Goal: Information Seeking & Learning: Learn about a topic

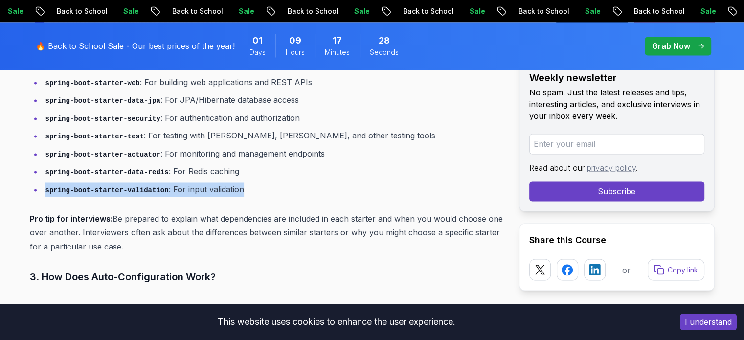
click at [251, 183] on li "spring-boot-starter-validation : For input validation" at bounding box center [273, 190] width 461 height 14
drag, startPoint x: 202, startPoint y: 172, endPoint x: 25, endPoint y: 175, distance: 176.7
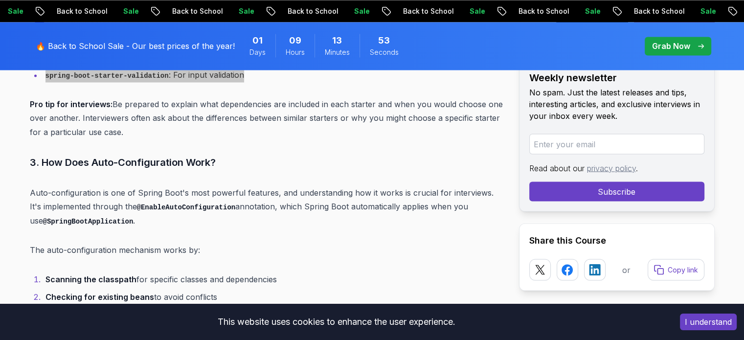
scroll to position [1713, 0]
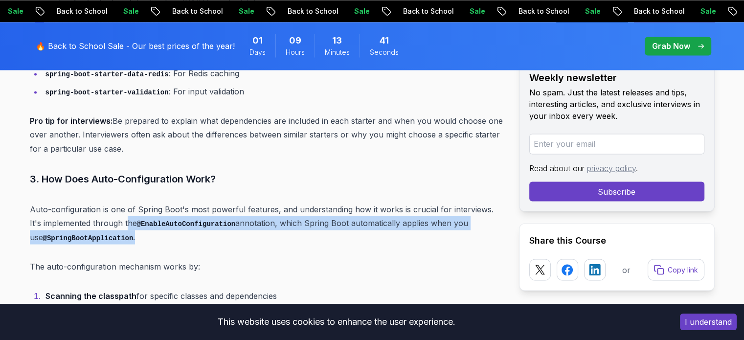
drag, startPoint x: 115, startPoint y: 207, endPoint x: 231, endPoint y: 214, distance: 116.7
click at [231, 214] on p "Auto-configuration is one of Spring Boot's most powerful features, and understa…" at bounding box center [267, 223] width 474 height 42
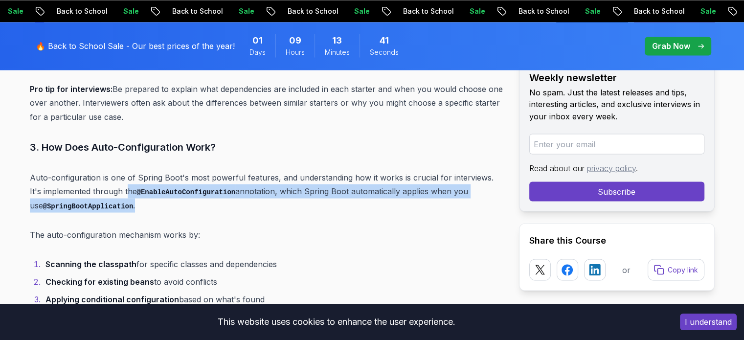
scroll to position [1762, 0]
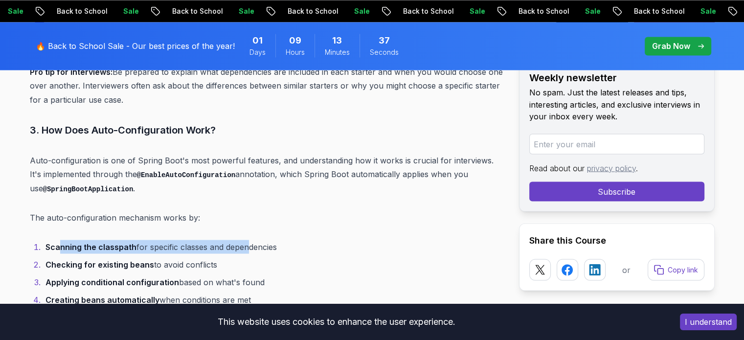
drag, startPoint x: 61, startPoint y: 227, endPoint x: 246, endPoint y: 233, distance: 184.6
click at [246, 240] on li "Scanning the classpath for specific classes and dependencies" at bounding box center [273, 247] width 461 height 14
drag, startPoint x: 253, startPoint y: 230, endPoint x: 261, endPoint y: 230, distance: 7.9
click at [261, 240] on li "Scanning the classpath for specific classes and dependencies" at bounding box center [273, 247] width 461 height 14
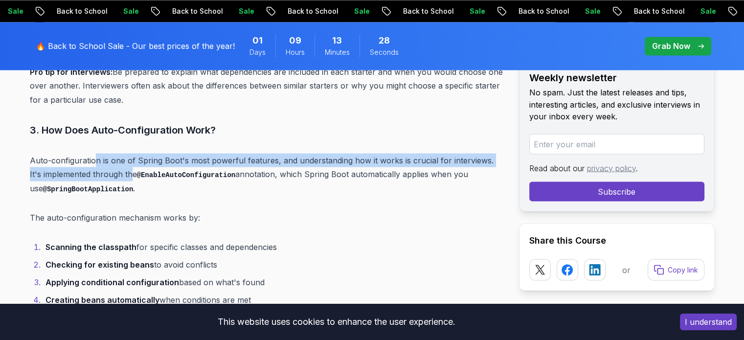
drag, startPoint x: 93, startPoint y: 144, endPoint x: 117, endPoint y: 156, distance: 26.3
click at [117, 156] on p "Auto-configuration is one of Spring Boot's most powerful features, and understa…" at bounding box center [267, 174] width 474 height 42
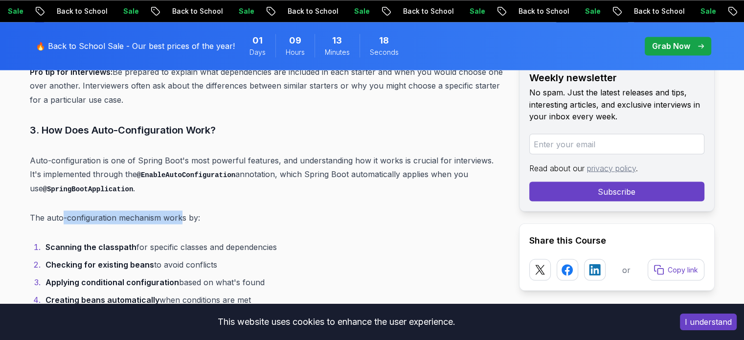
drag, startPoint x: 60, startPoint y: 202, endPoint x: 180, endPoint y: 198, distance: 119.9
click at [180, 210] on p "The auto-configuration mechanism works by:" at bounding box center [267, 217] width 474 height 14
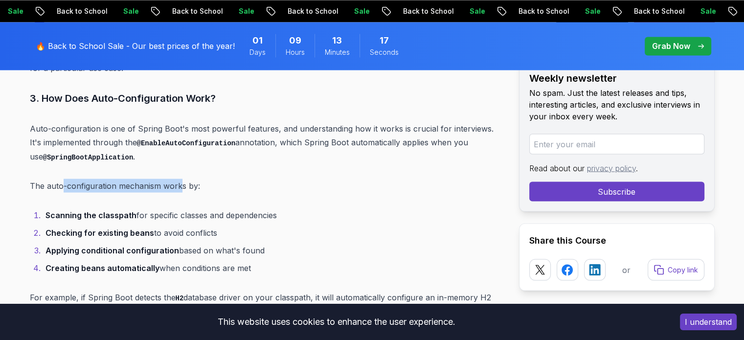
scroll to position [1811, 0]
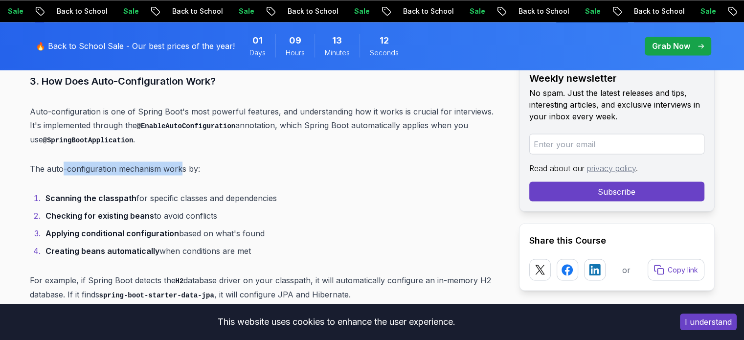
drag, startPoint x: 146, startPoint y: 185, endPoint x: 299, endPoint y: 182, distance: 152.7
click at [299, 191] on li "Scanning the classpath for specific classes and dependencies" at bounding box center [273, 198] width 461 height 14
drag, startPoint x: 124, startPoint y: 215, endPoint x: 281, endPoint y: 217, distance: 156.6
click at [281, 226] on li "Applying conditional configuration based on what's found" at bounding box center [273, 233] width 461 height 14
click at [275, 224] on ol "Scanning the classpath for specific classes and dependencies Checking for exist…" at bounding box center [267, 224] width 474 height 67
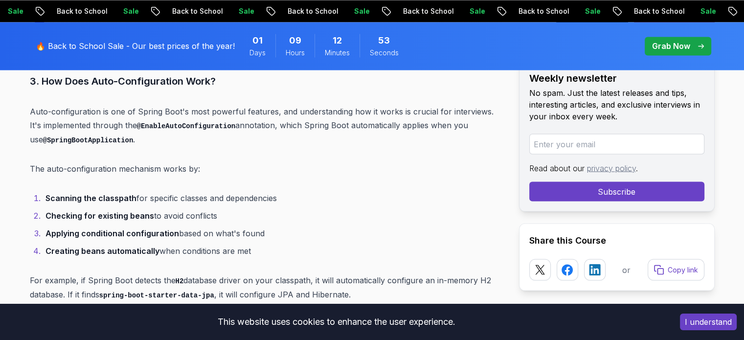
drag, startPoint x: 75, startPoint y: 232, endPoint x: 271, endPoint y: 234, distance: 195.3
click at [271, 244] on li "Creating beans automatically when conditions are met" at bounding box center [273, 251] width 461 height 14
click at [273, 244] on li "Creating beans automatically when conditions are met" at bounding box center [273, 251] width 461 height 14
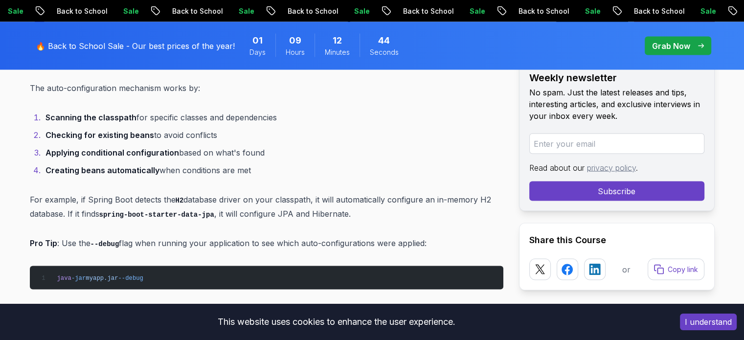
scroll to position [1908, 0]
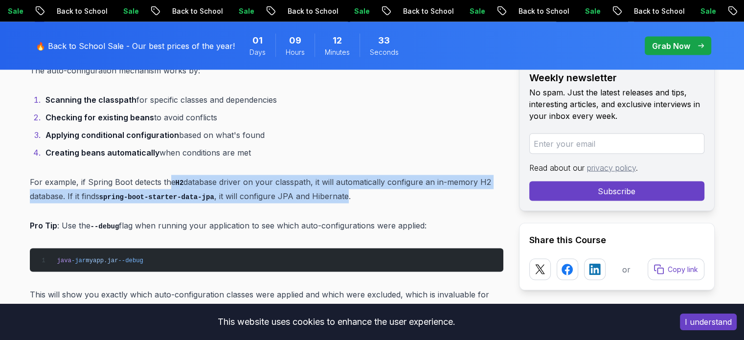
drag, startPoint x: 167, startPoint y: 163, endPoint x: 341, endPoint y: 179, distance: 173.9
click at [341, 179] on p "For example, if Spring Boot detects the H2 database driver on your classpath, i…" at bounding box center [267, 189] width 474 height 28
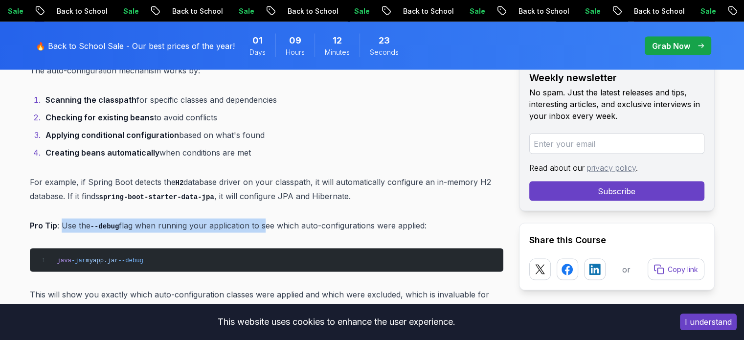
drag, startPoint x: 63, startPoint y: 207, endPoint x: 261, endPoint y: 206, distance: 198.7
click at [261, 219] on p "Pro Tip : Use the --debug flag when running your application to see which auto-…" at bounding box center [267, 226] width 474 height 14
click at [104, 219] on p "Pro Tip : Use the --debug flag when running your application to see which auto-…" at bounding box center [267, 226] width 474 height 14
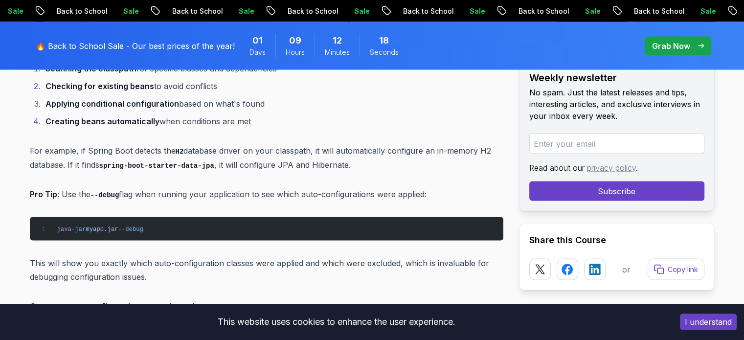
scroll to position [1957, 0]
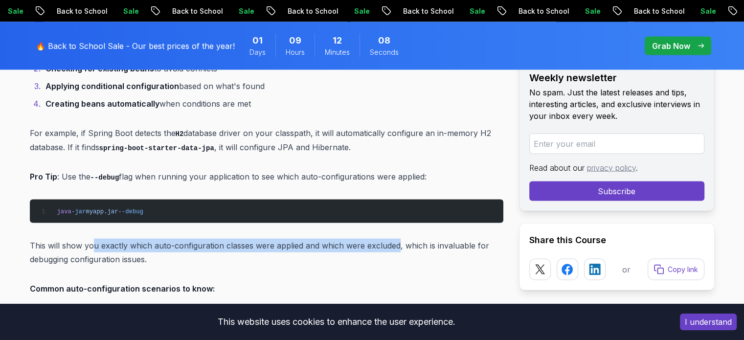
drag, startPoint x: 93, startPoint y: 229, endPoint x: 397, endPoint y: 229, distance: 304.4
click at [397, 239] on p "This will show you exactly which auto-configuration classes were applied and wh…" at bounding box center [267, 252] width 474 height 27
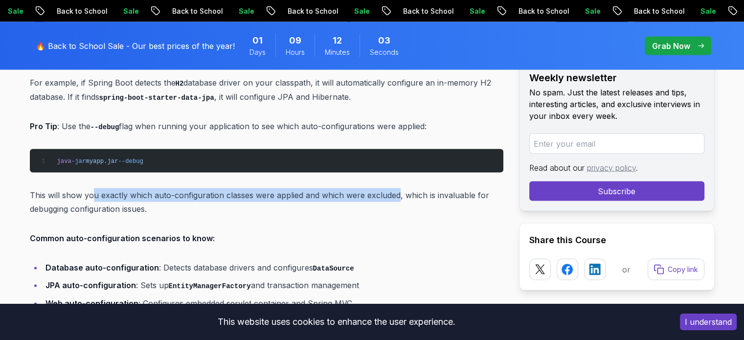
scroll to position [2006, 0]
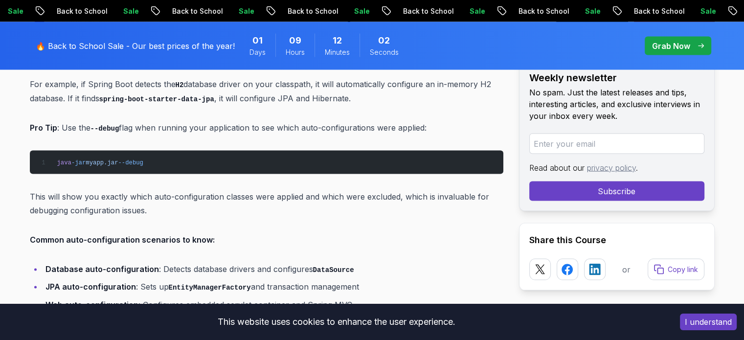
drag, startPoint x: 159, startPoint y: 143, endPoint x: 52, endPoint y: 142, distance: 106.2
click at [52, 151] on pre "java -jar myapp.jar --debug" at bounding box center [267, 162] width 474 height 23
copy span "java -jar myapp.jar --debug"
